Goal: Transaction & Acquisition: Purchase product/service

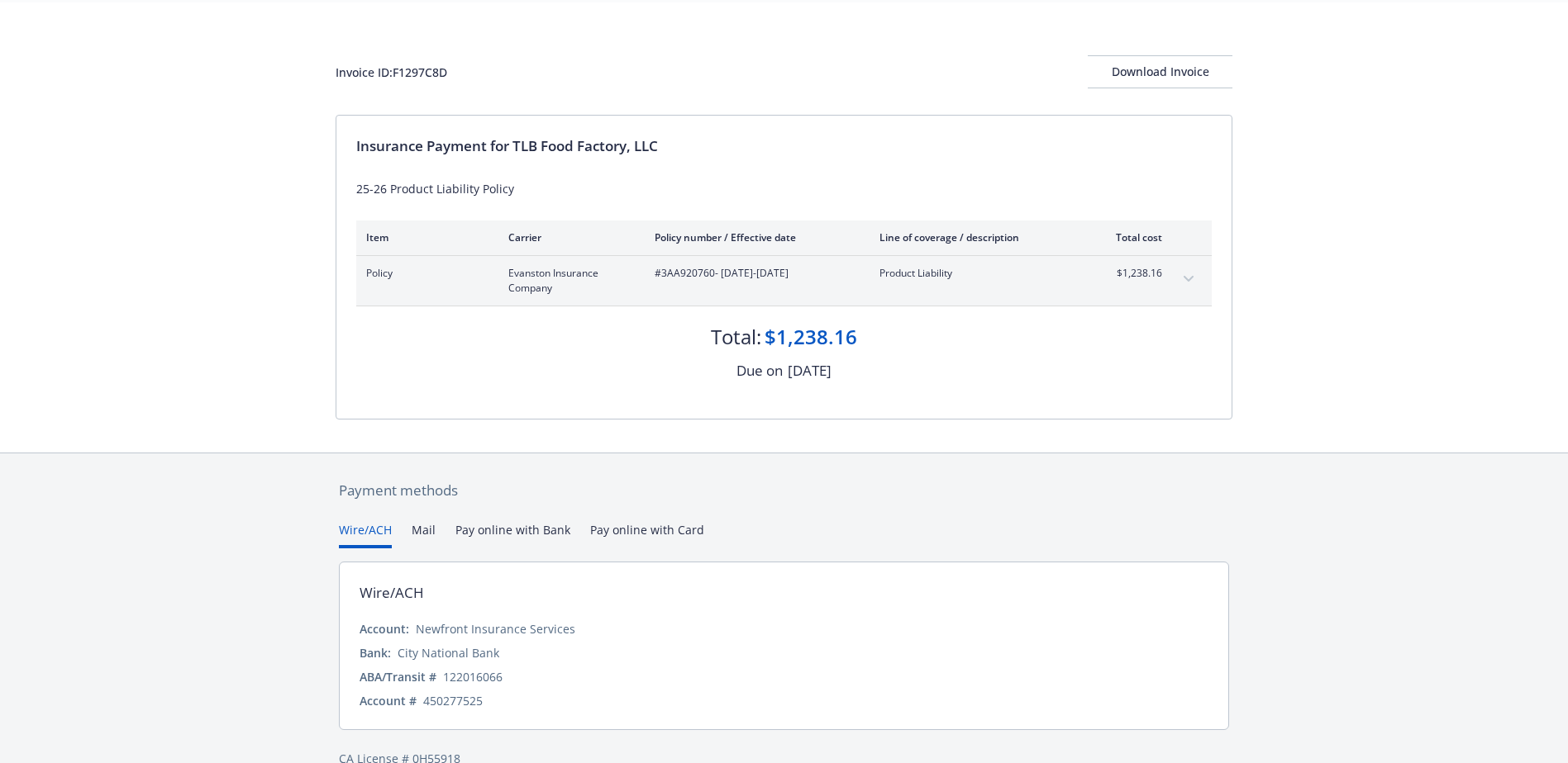
scroll to position [88, 0]
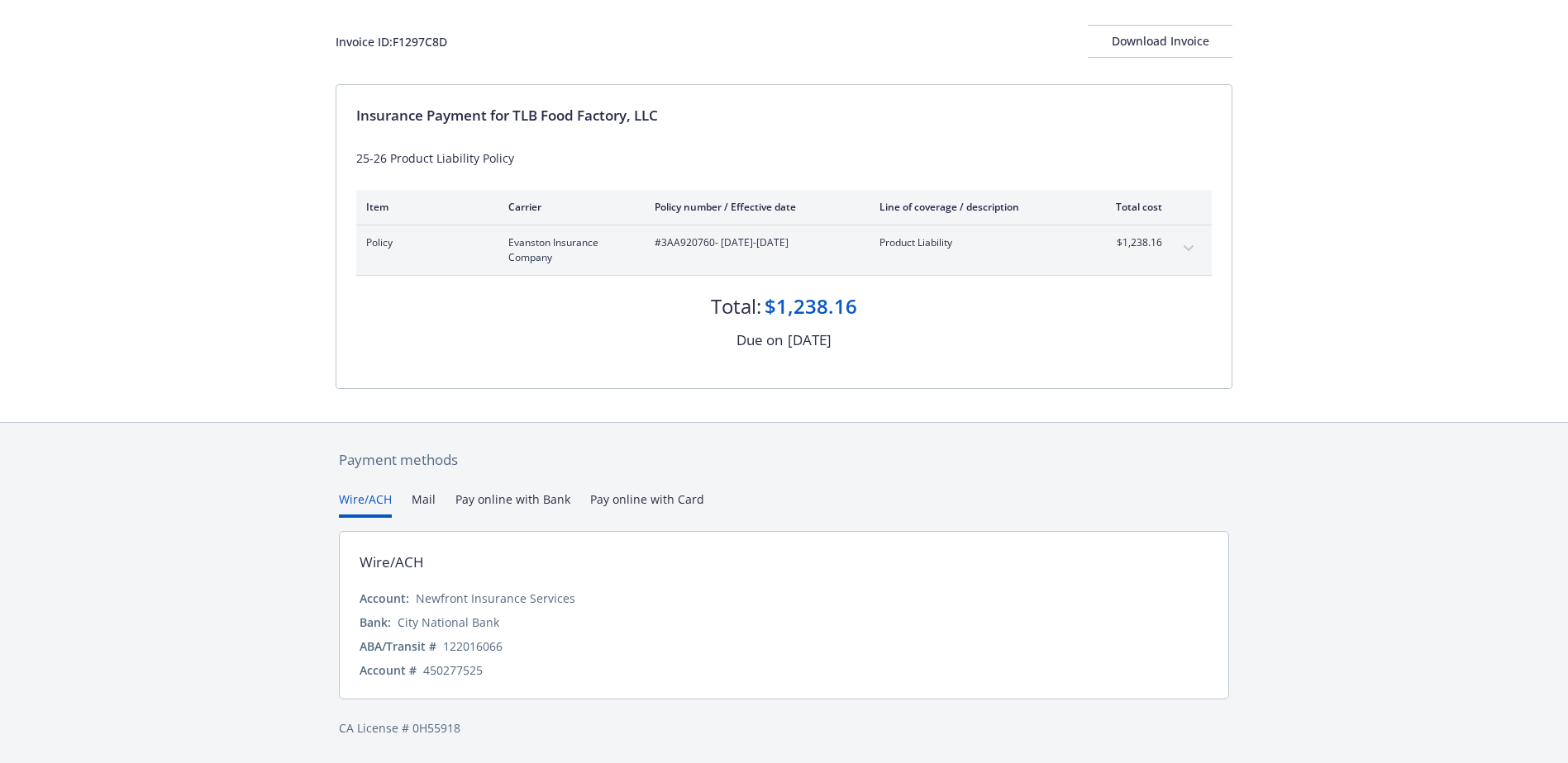
click at [654, 501] on div "Payment methods Wire/ACH Mail Pay online with Bank Pay online with Card Wire/AC…" at bounding box center [783, 593] width 896 height 341
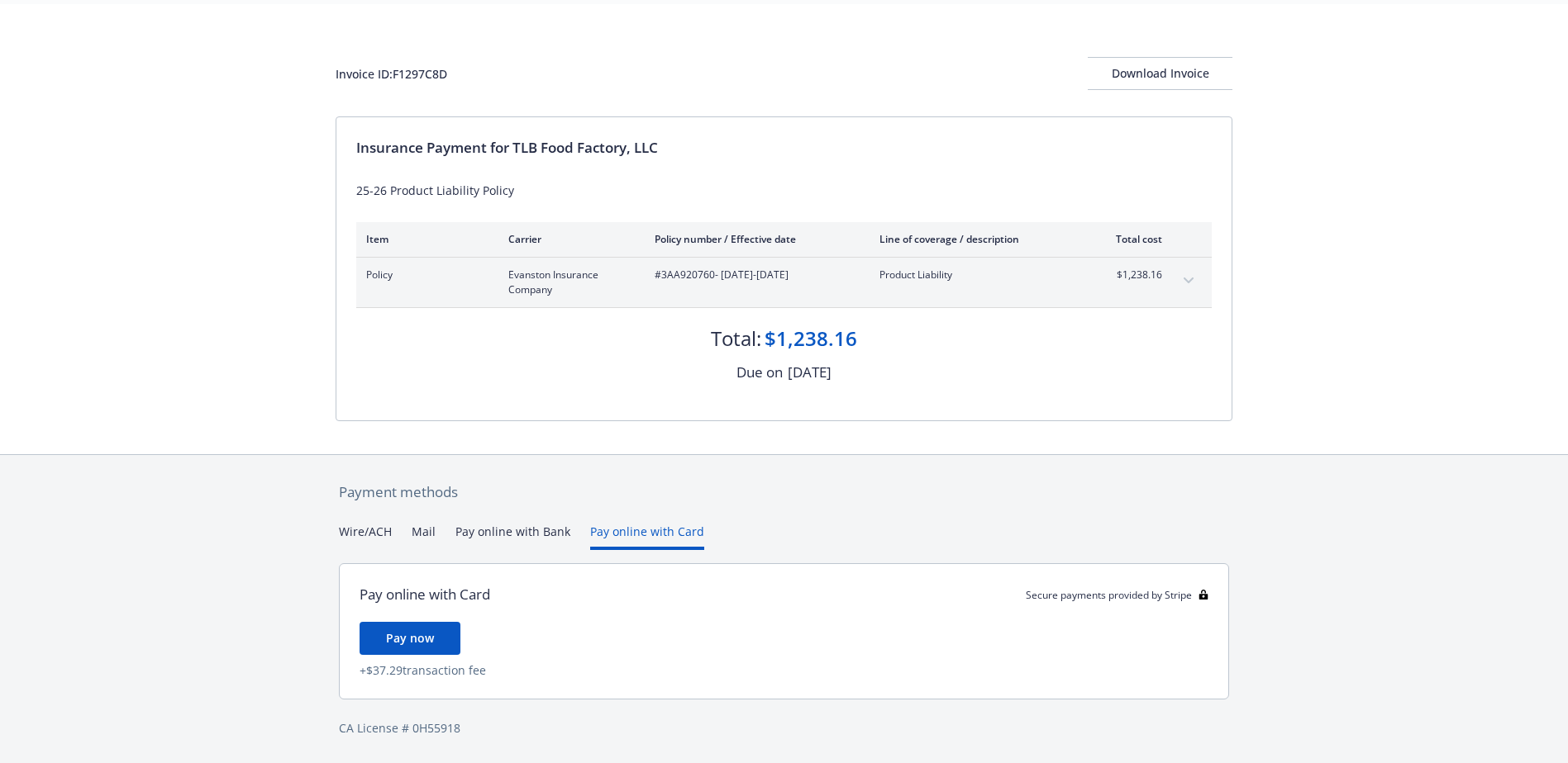
click at [493, 528] on button "Pay online with Bank" at bounding box center [513, 537] width 115 height 28
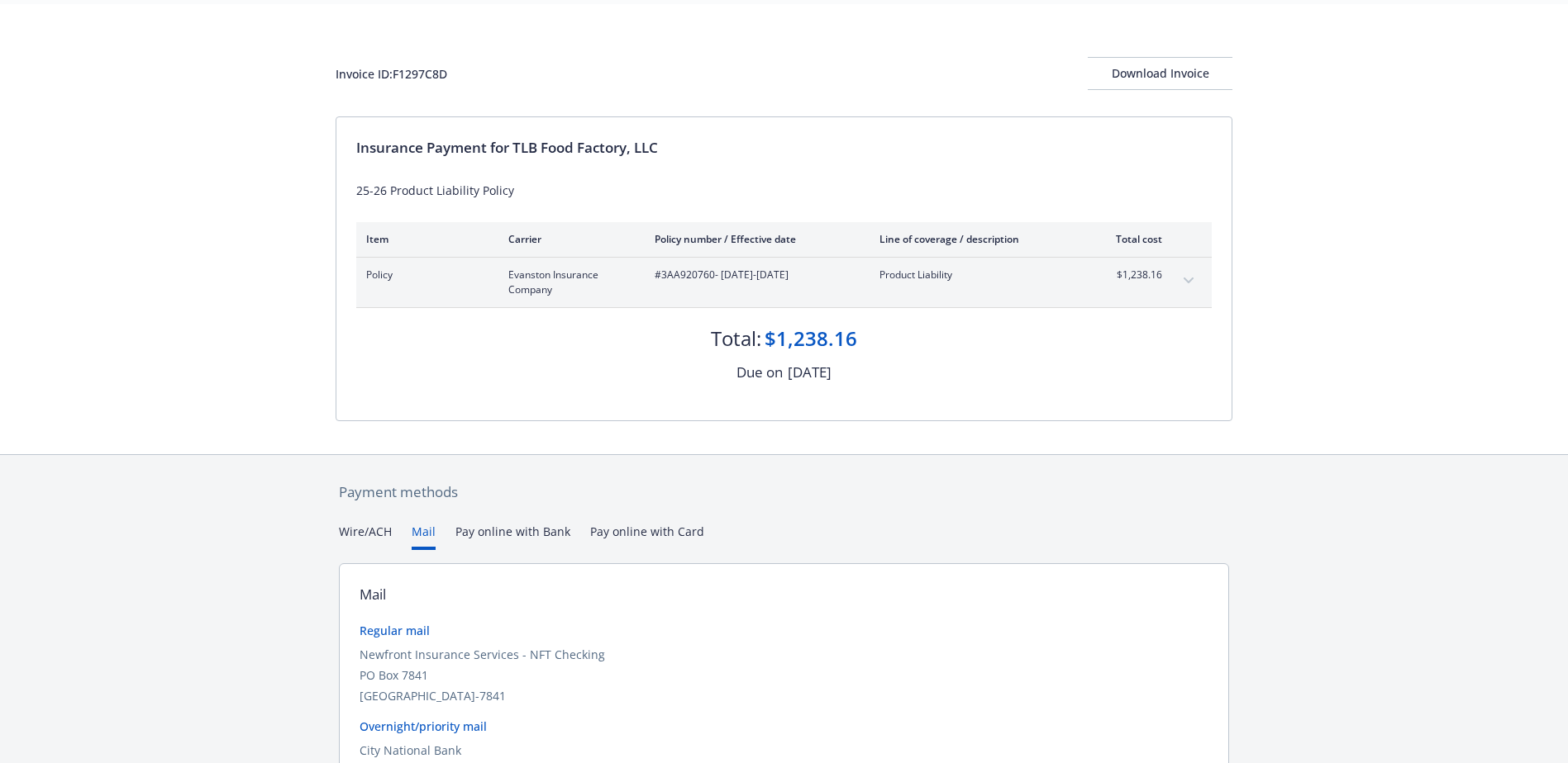
click at [425, 529] on button "Mail" at bounding box center [423, 537] width 24 height 28
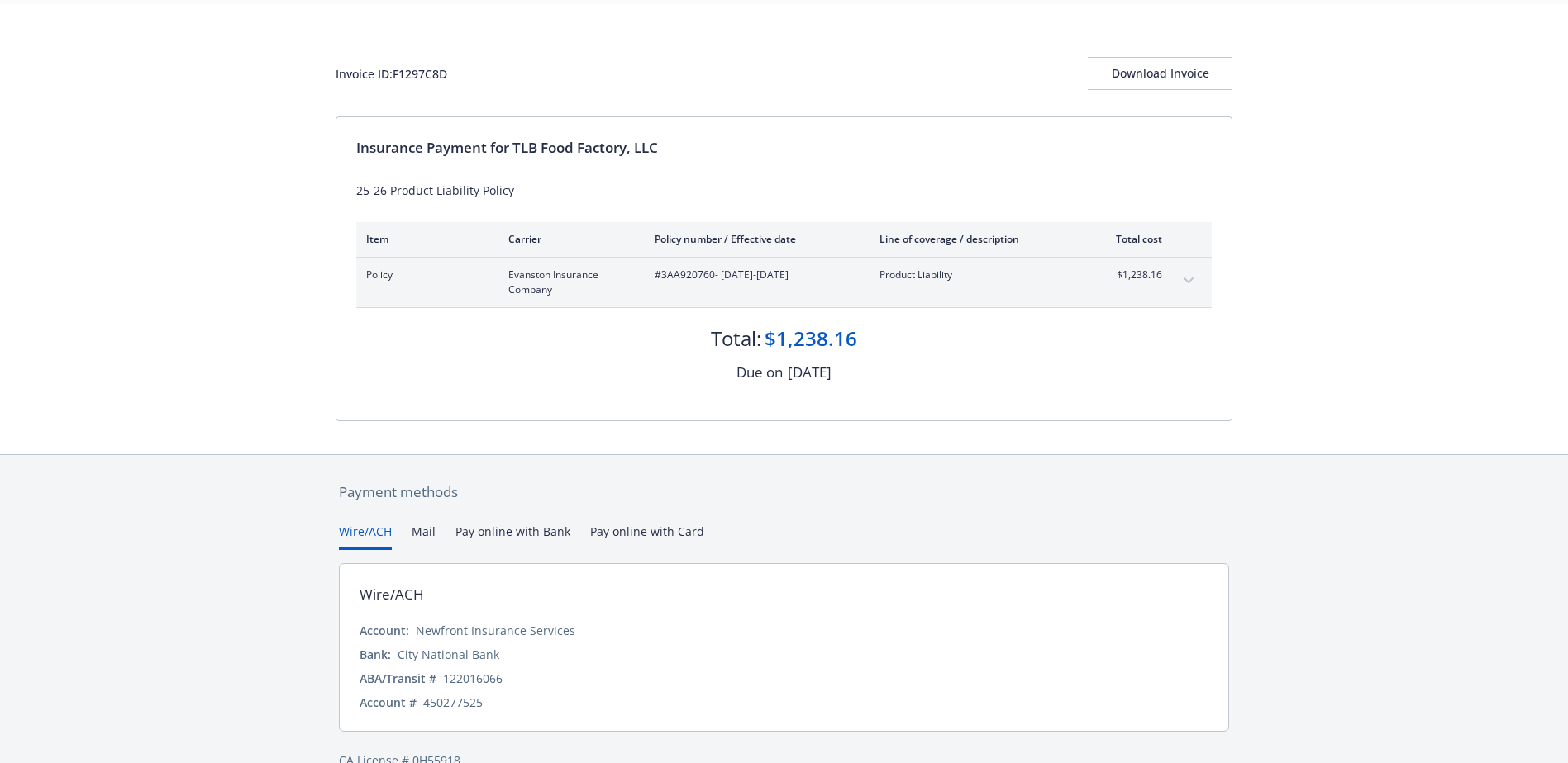
click at [348, 528] on button "Wire/ACH" at bounding box center [366, 537] width 53 height 28
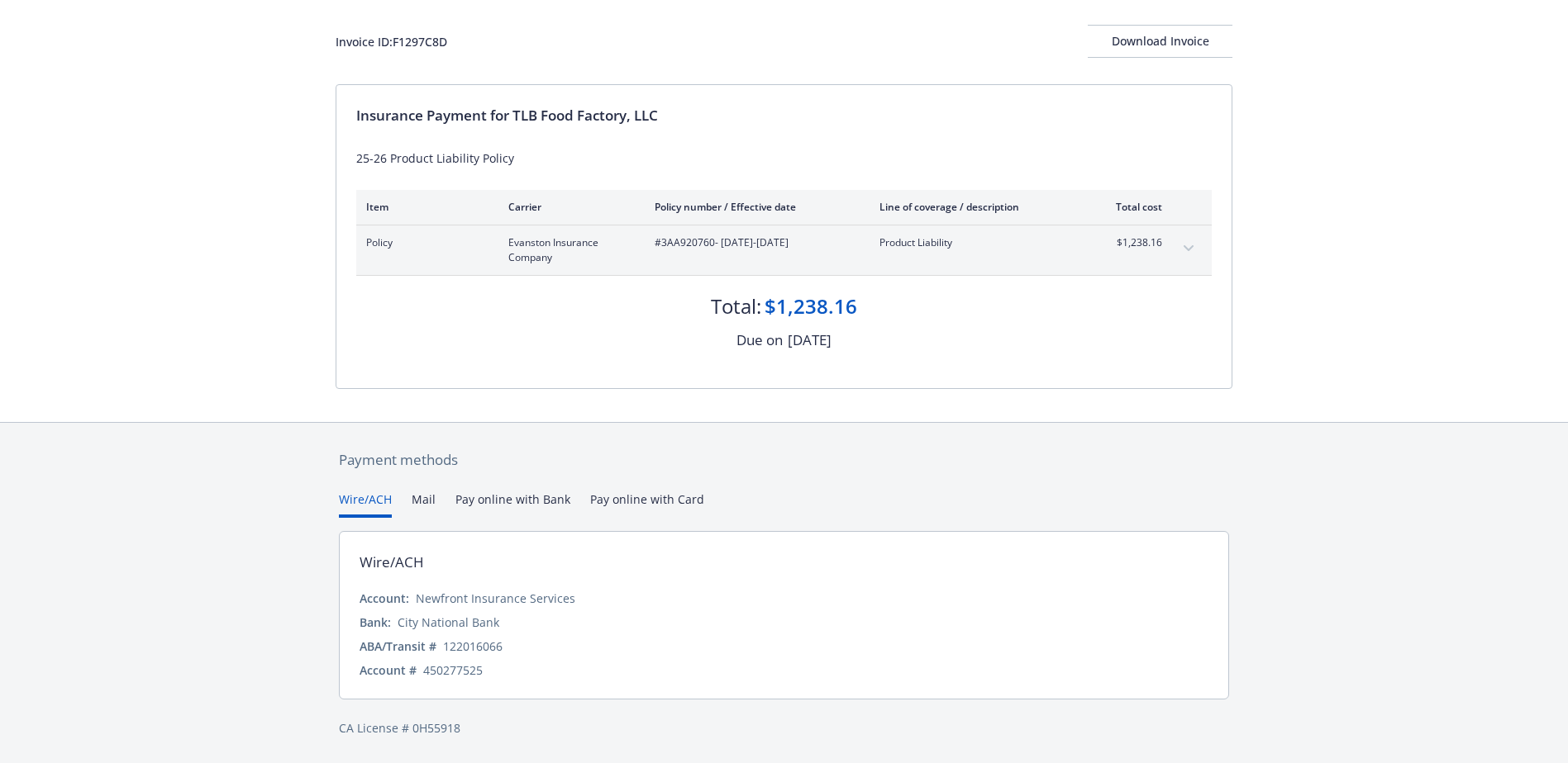
click at [426, 500] on button "Mail" at bounding box center [423, 505] width 24 height 28
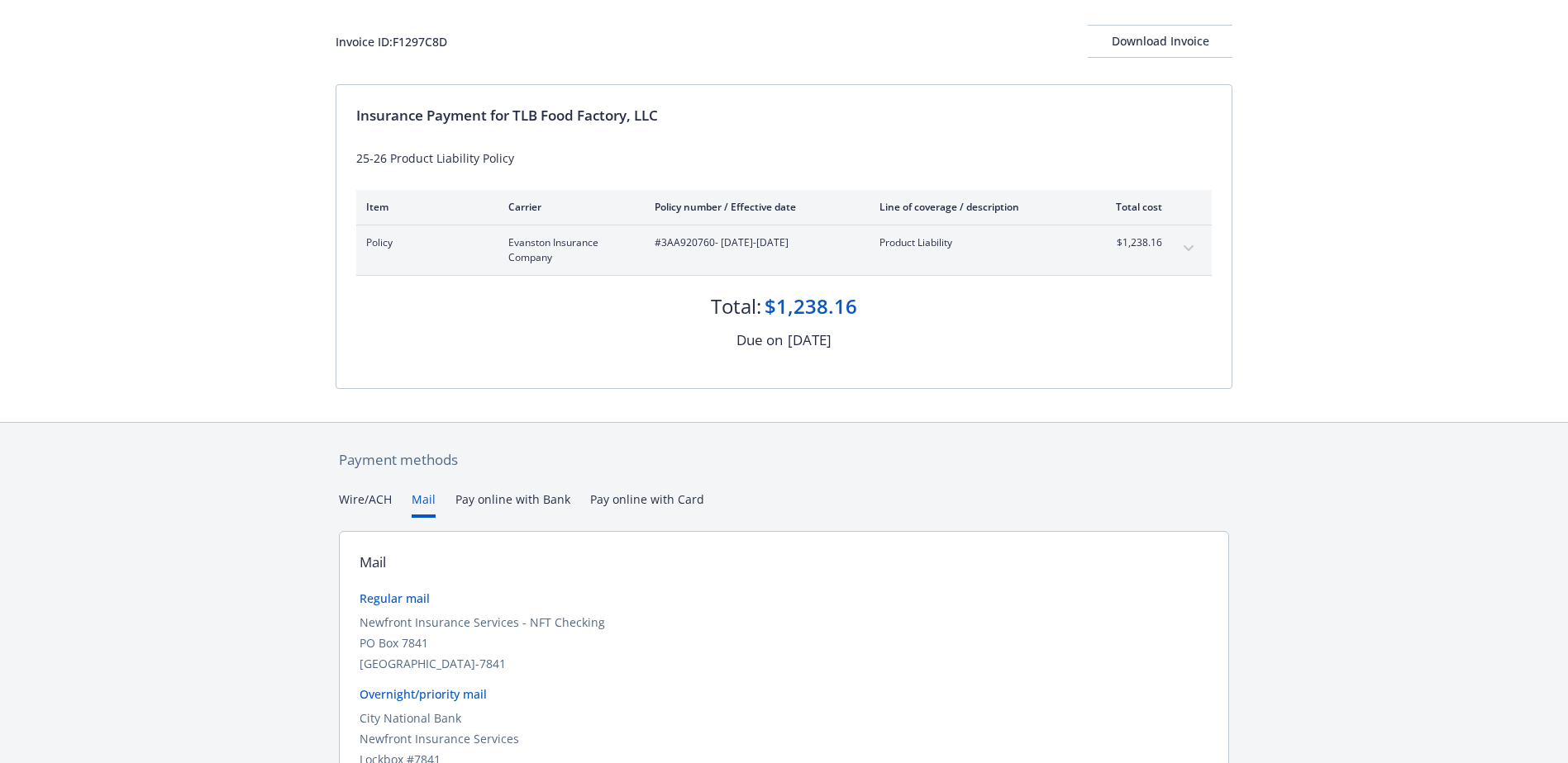
click at [488, 503] on button "Pay online with Bank" at bounding box center [513, 505] width 115 height 28
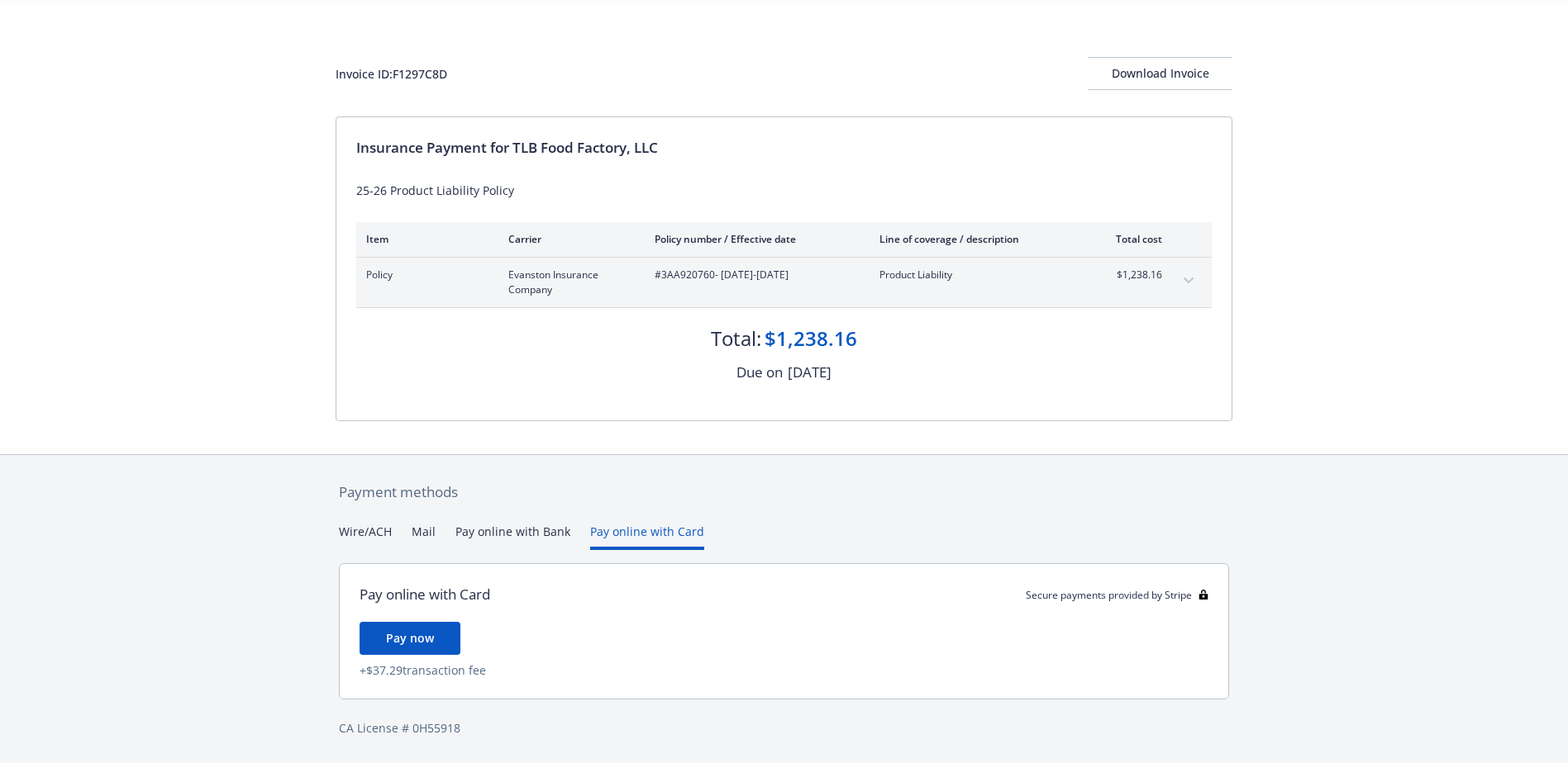
scroll to position [55, 0]
click at [624, 502] on div "Payment methods Wire/ACH Mail Pay online with Bank Pay online with Card Pay onl…" at bounding box center [783, 609] width 896 height 309
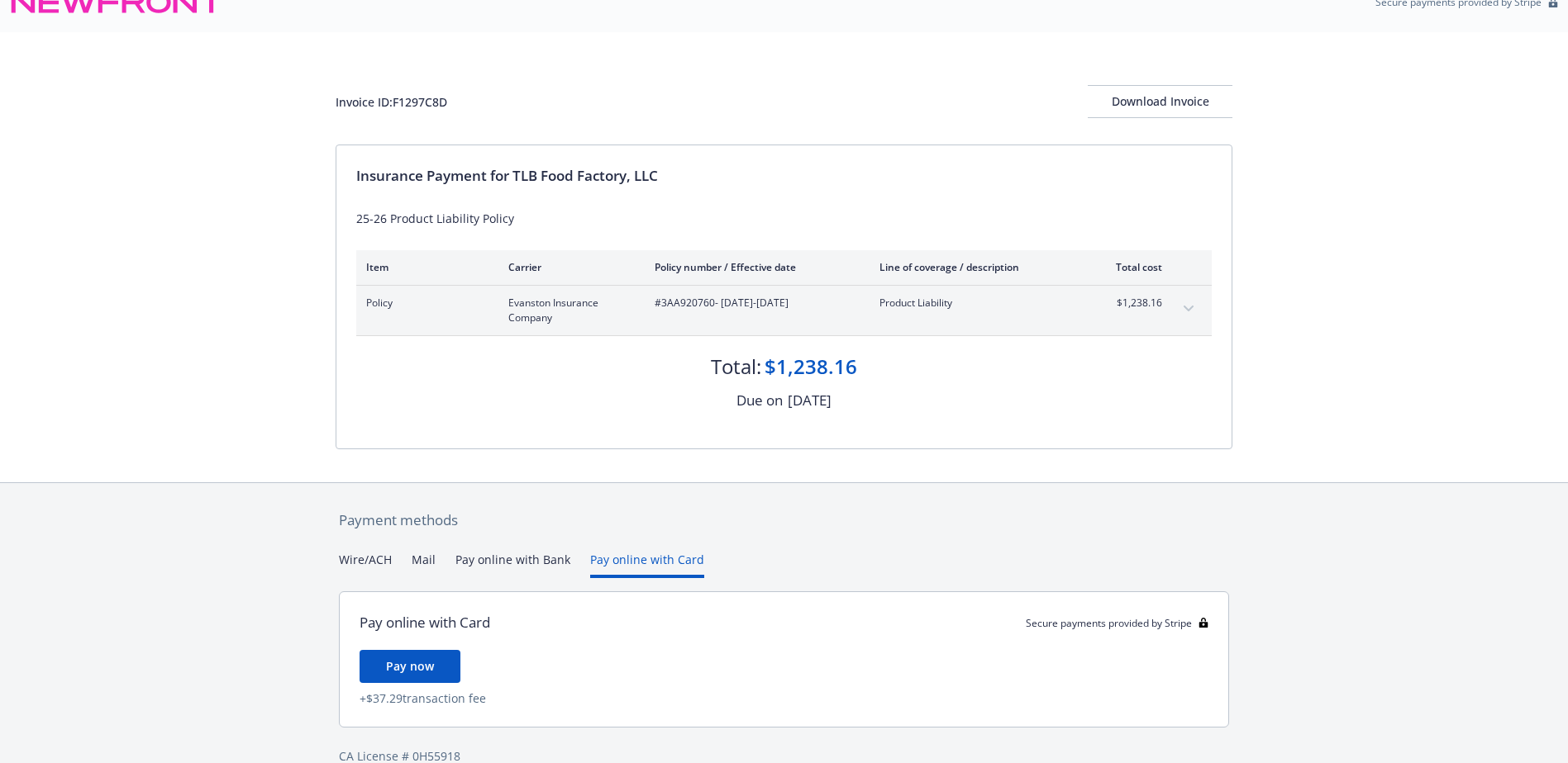
scroll to position [0, 0]
